Goal: Navigation & Orientation: Go to known website

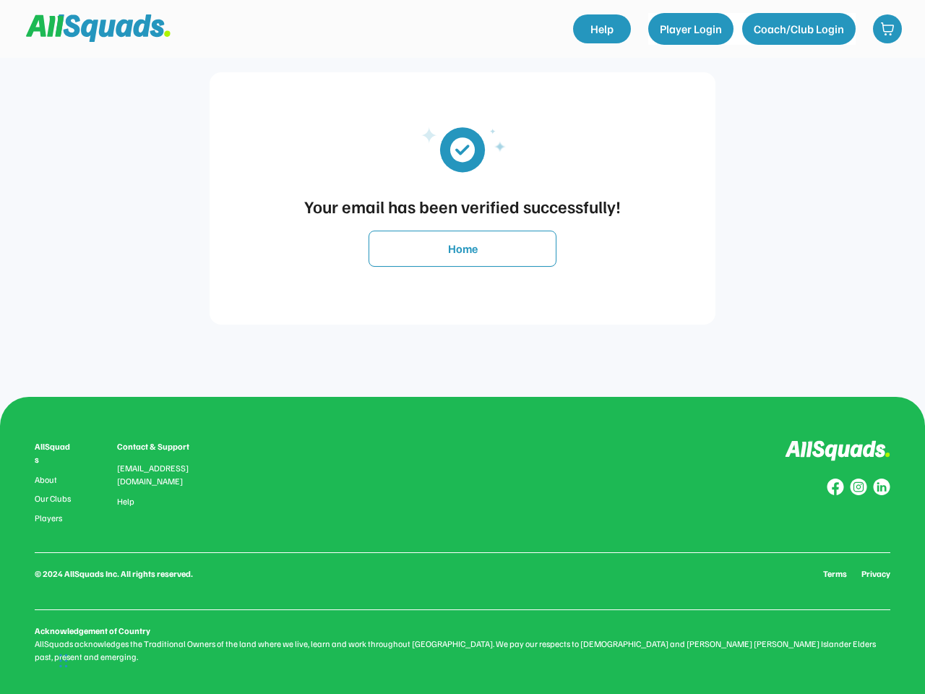
click at [463, 347] on div "Your email has been verified successfully! Home" at bounding box center [462, 198] width 897 height 397
click at [463, 198] on div "Your email has been verified successfully!" at bounding box center [462, 206] width 477 height 26
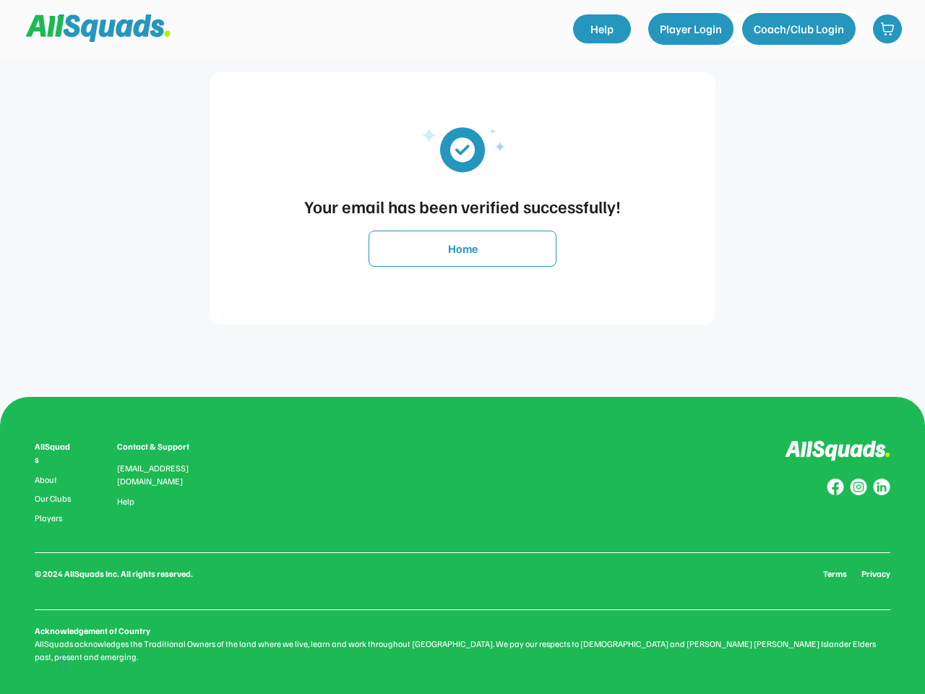
click at [463, 148] on img at bounding box center [463, 149] width 130 height 66
click at [463, 206] on div "Your email has been verified successfully!" at bounding box center [462, 206] width 477 height 26
click at [463, 249] on button "Home" at bounding box center [463, 249] width 188 height 36
click at [463, 545] on div "AllSquads About Our Clubs Players Contact & Support [EMAIL_ADDRESS][DOMAIN_NAME…" at bounding box center [463, 551] width 856 height 223
